Goal: Information Seeking & Learning: Learn about a topic

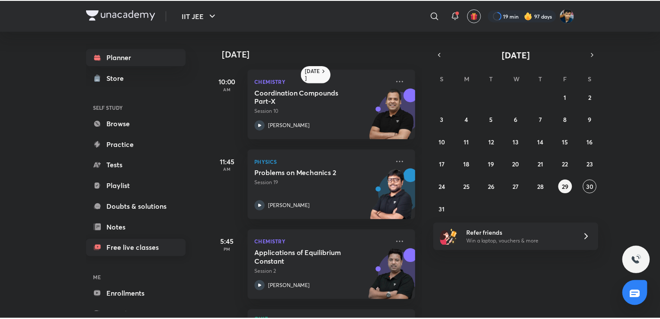
scroll to position [29, 0]
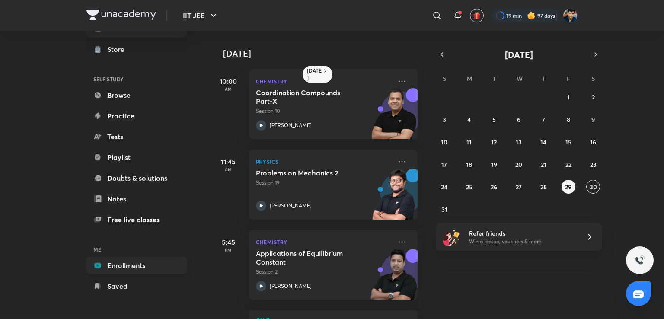
click at [138, 258] on link "Enrollments" at bounding box center [136, 265] width 100 height 17
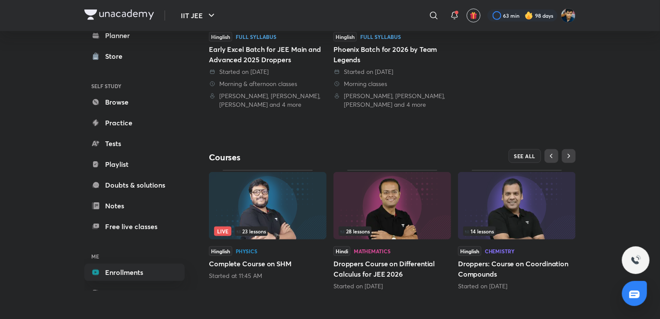
scroll to position [275, 0]
click at [525, 156] on span "SEE ALL" at bounding box center [525, 156] width 22 height 6
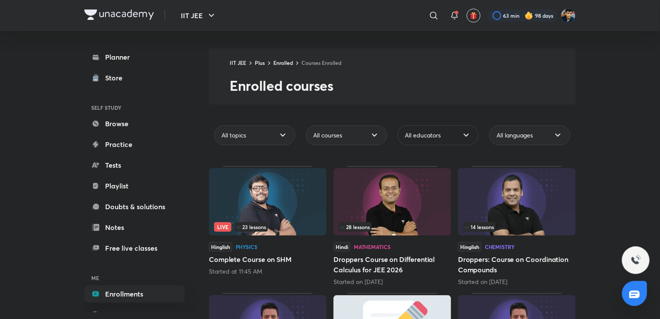
click at [420, 132] on span "All educators" at bounding box center [423, 135] width 36 height 9
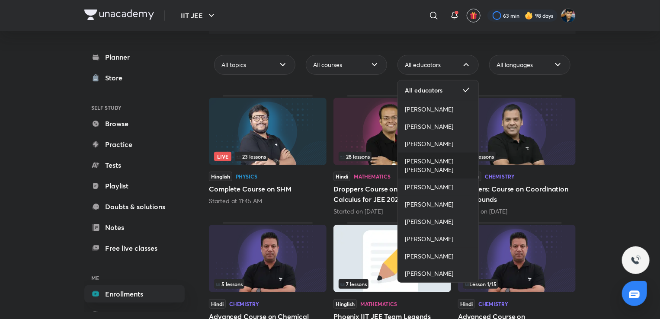
scroll to position [80, 0]
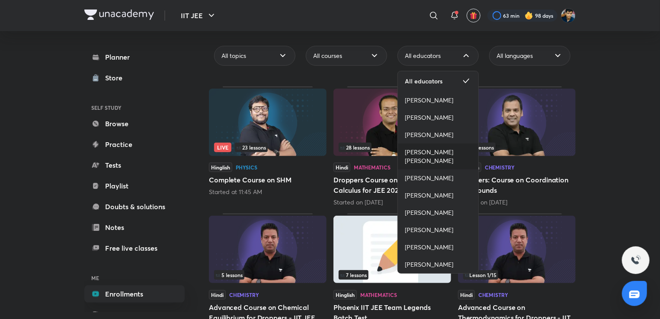
click at [441, 156] on span "[PERSON_NAME] [PERSON_NAME]" at bounding box center [438, 156] width 67 height 17
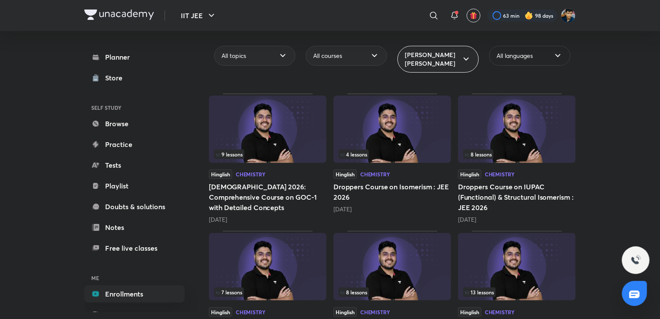
click at [506, 55] on span "All languages" at bounding box center [514, 55] width 36 height 9
click at [353, 58] on div "All courses" at bounding box center [346, 56] width 81 height 20
click at [327, 51] on span "Completed courses" at bounding box center [340, 55] width 54 height 9
click at [262, 52] on div "All topics" at bounding box center [254, 56] width 81 height 20
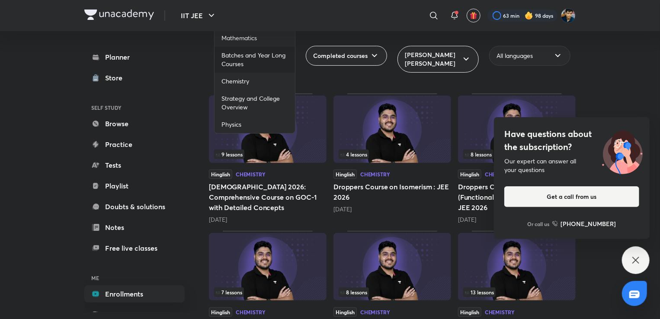
click at [263, 62] on span "Batches and Year Long Courses" at bounding box center [254, 59] width 67 height 17
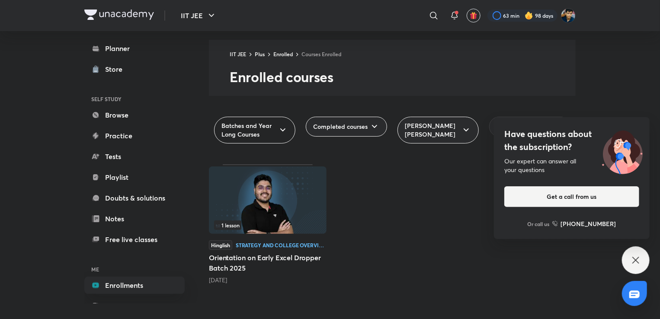
click at [278, 132] on icon at bounding box center [283, 130] width 10 height 10
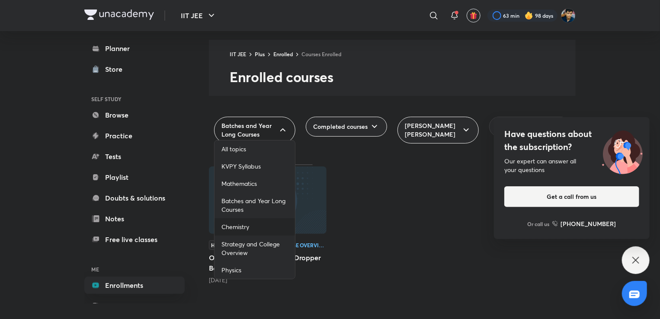
click at [268, 230] on div "Chemistry" at bounding box center [254, 226] width 80 height 17
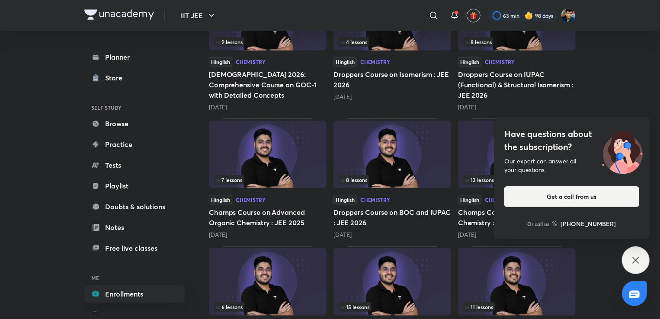
scroll to position [194, 0]
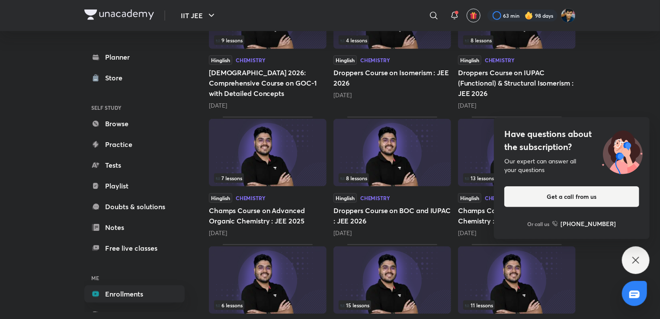
click at [642, 265] on div "Have questions about the subscription? Our expert can answer all your questions…" at bounding box center [636, 260] width 28 height 28
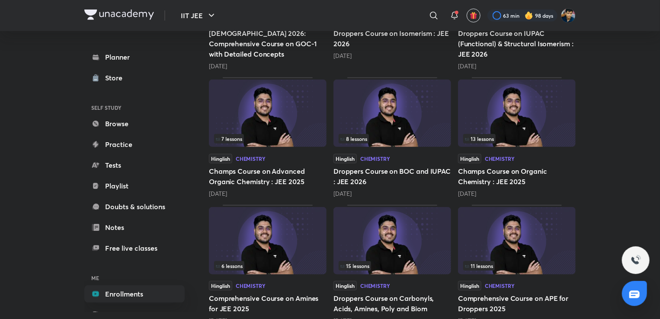
scroll to position [237, 0]
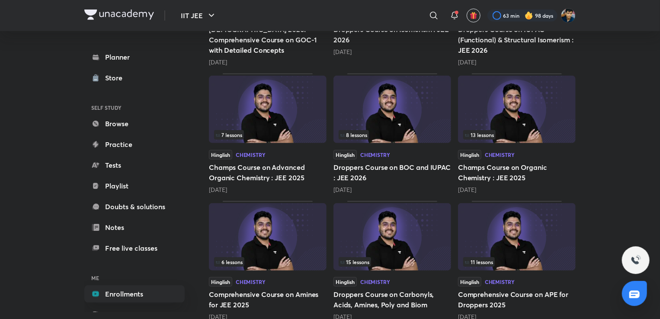
click at [502, 120] on img at bounding box center [517, 109] width 118 height 67
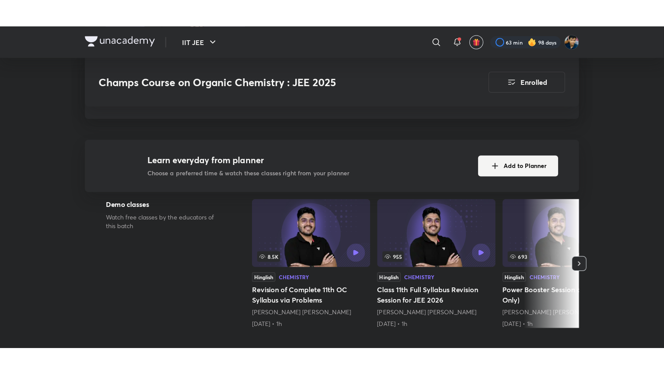
scroll to position [295, 0]
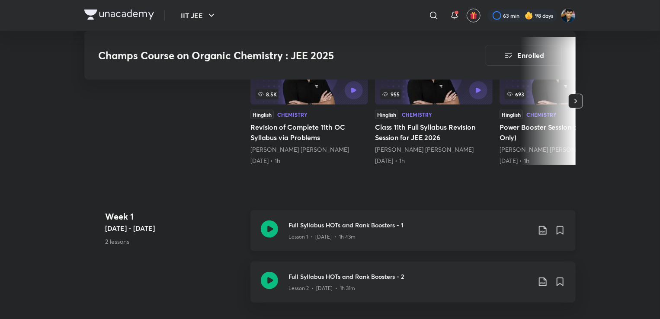
click at [268, 221] on icon at bounding box center [269, 229] width 17 height 17
